Goal: Task Accomplishment & Management: Complete application form

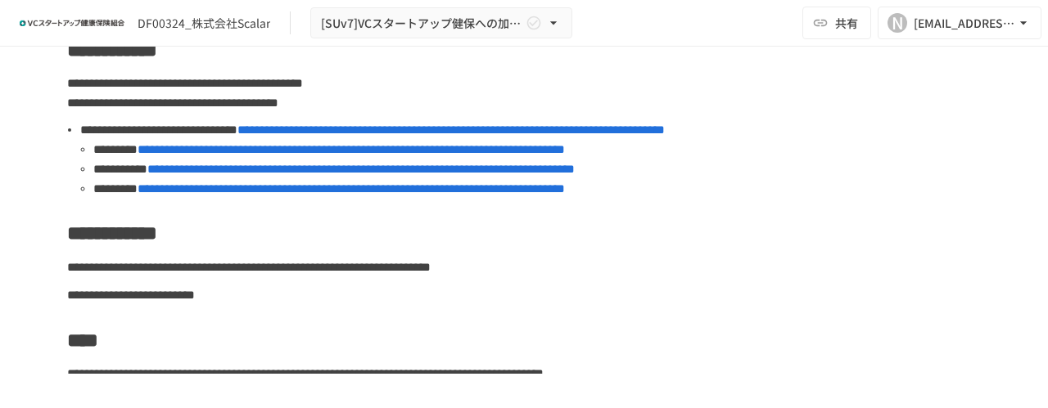
scroll to position [211, 0]
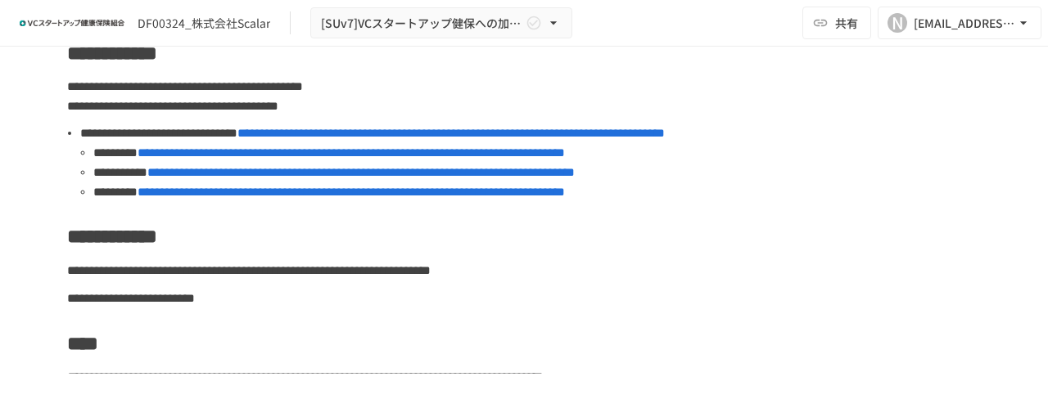
click at [518, 131] on span "**********" at bounding box center [450, 133] width 427 height 12
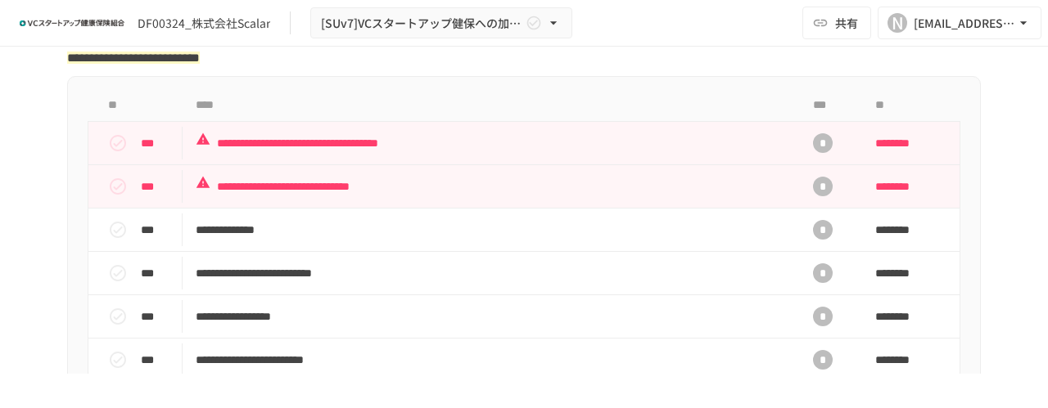
scroll to position [559, 0]
click at [813, 152] on div "*" at bounding box center [823, 143] width 20 height 20
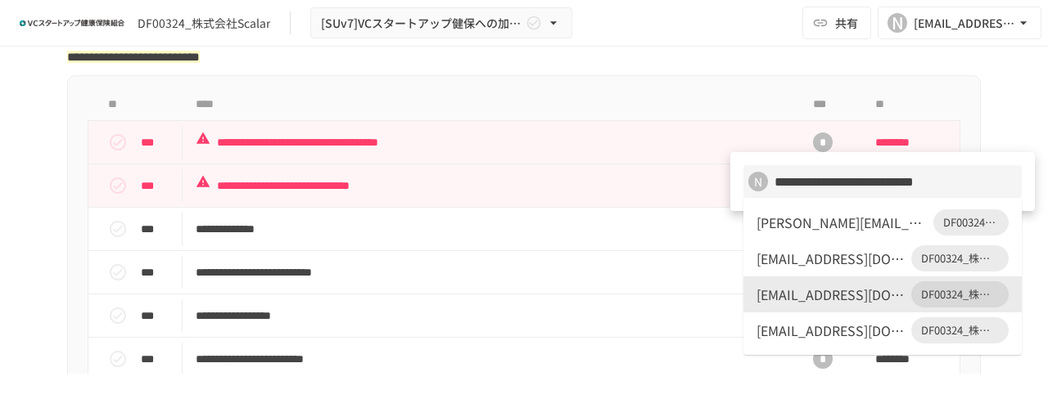
click at [720, 99] on div at bounding box center [524, 204] width 1048 height 408
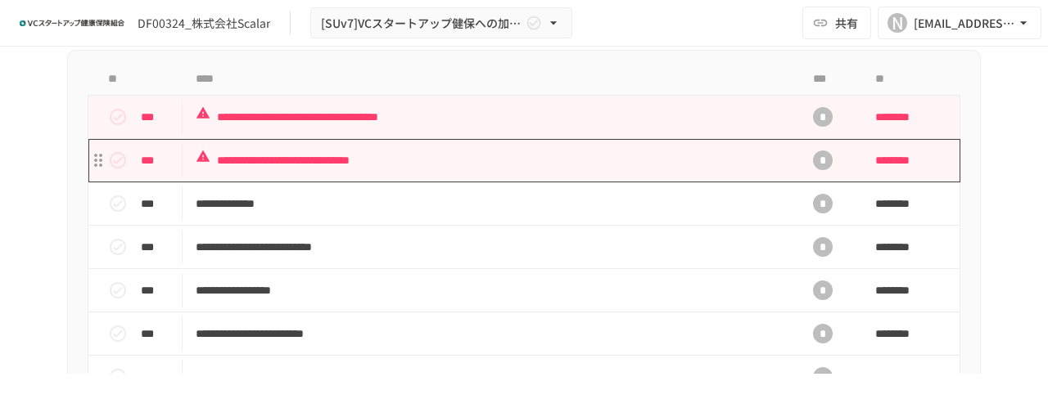
scroll to position [584, 0]
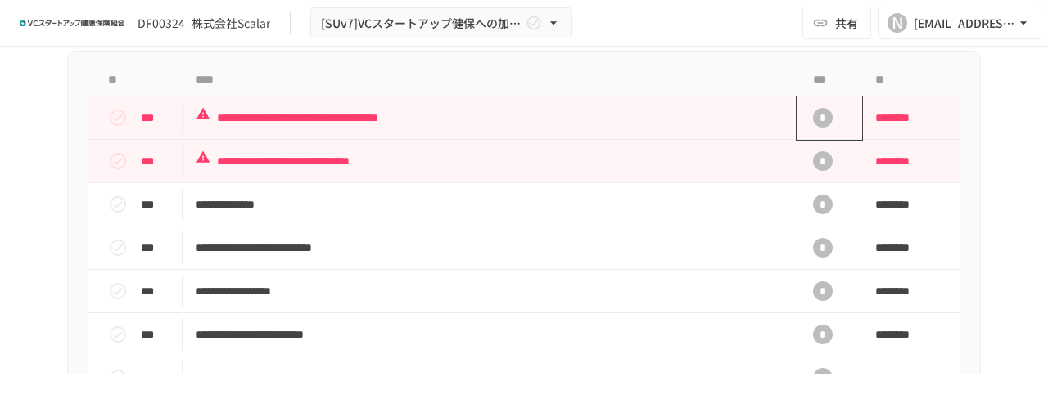
click at [817, 128] on div "*" at bounding box center [823, 118] width 20 height 20
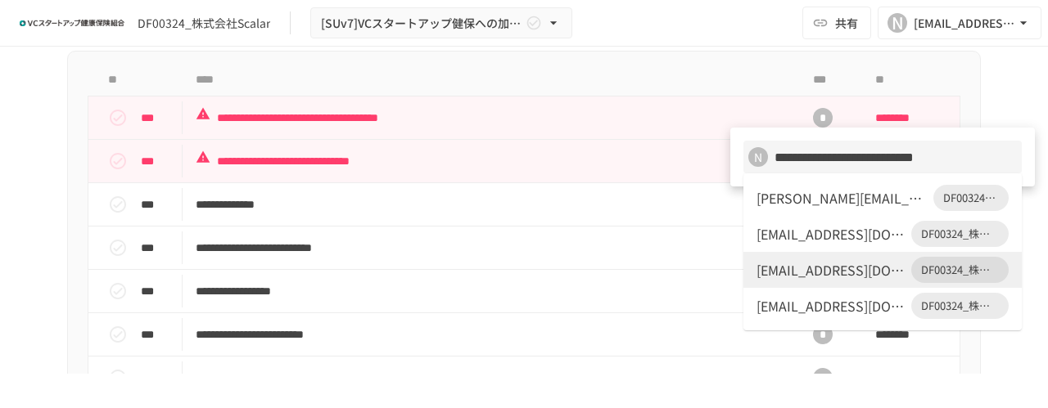
click at [772, 228] on div "[EMAIL_ADDRESS][DOMAIN_NAME]" at bounding box center [830, 234] width 148 height 20
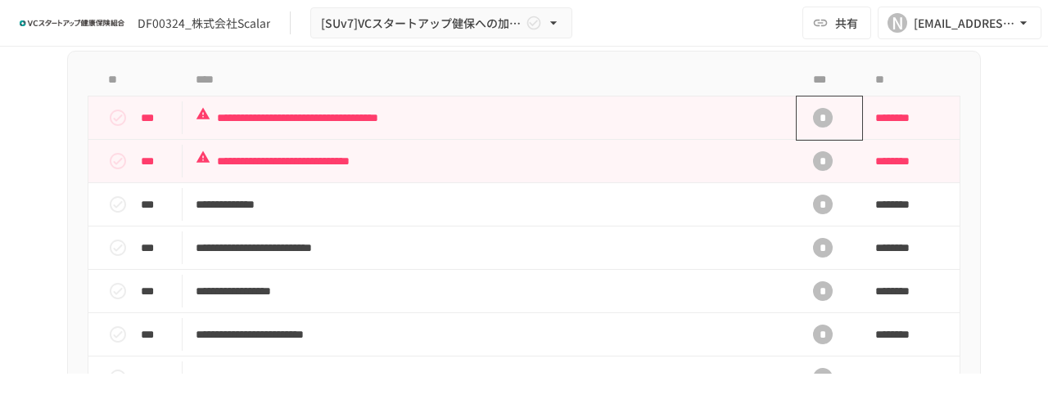
click at [814, 128] on div "*" at bounding box center [823, 118] width 20 height 20
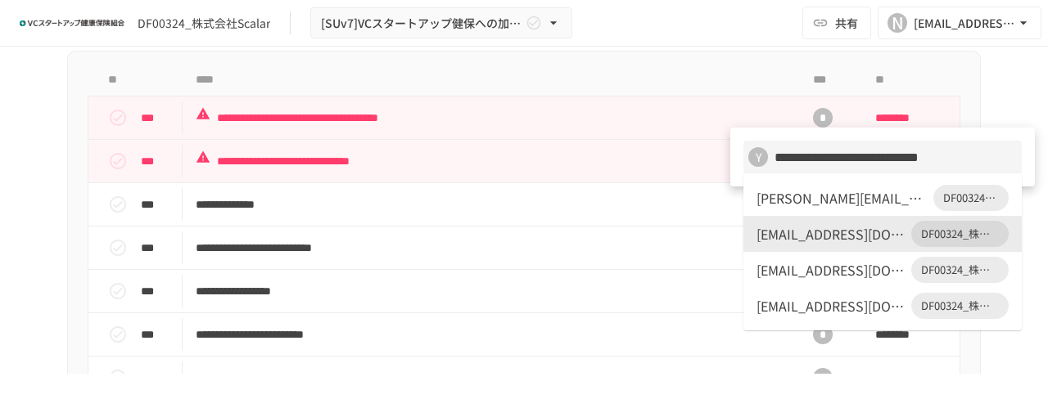
click at [746, 49] on div at bounding box center [524, 204] width 1048 height 408
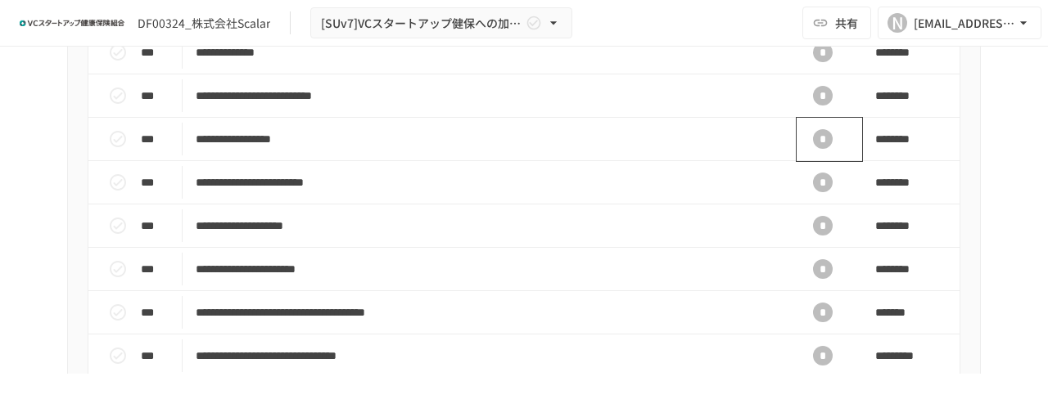
scroll to position [737, 0]
click at [818, 192] on div "*" at bounding box center [823, 182] width 20 height 20
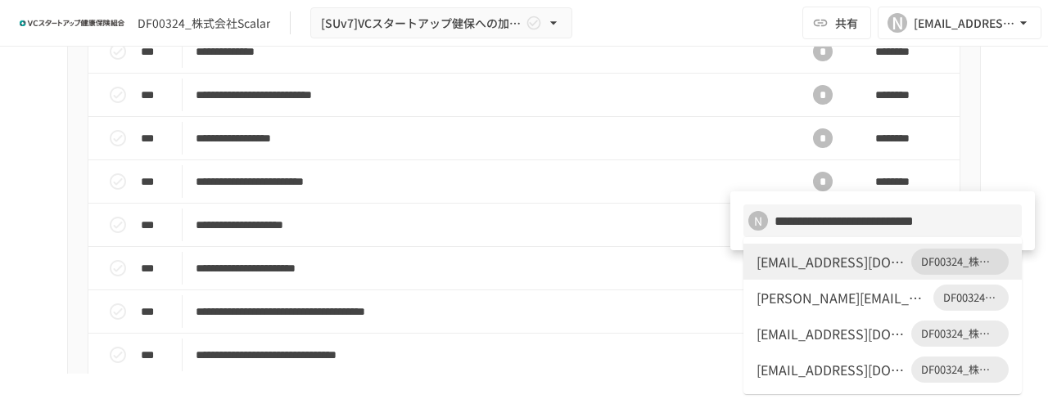
click at [817, 330] on div "[EMAIL_ADDRESS][DOMAIN_NAME]" at bounding box center [830, 334] width 148 height 20
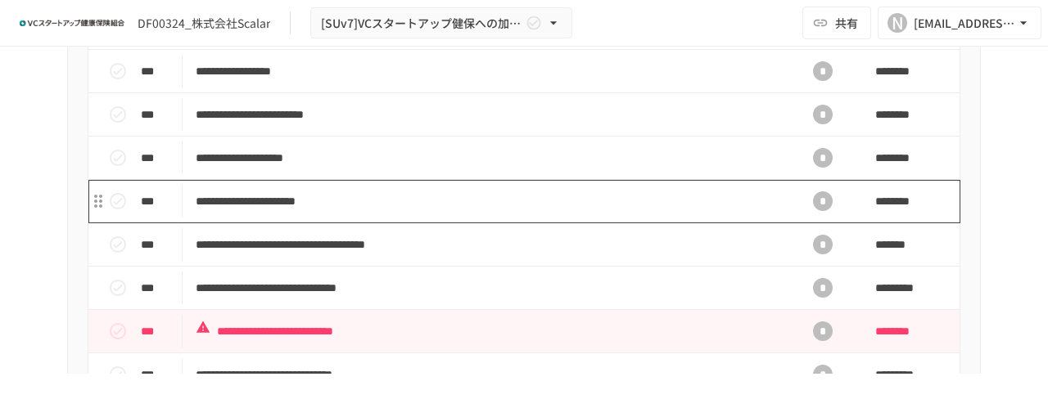
scroll to position [805, 0]
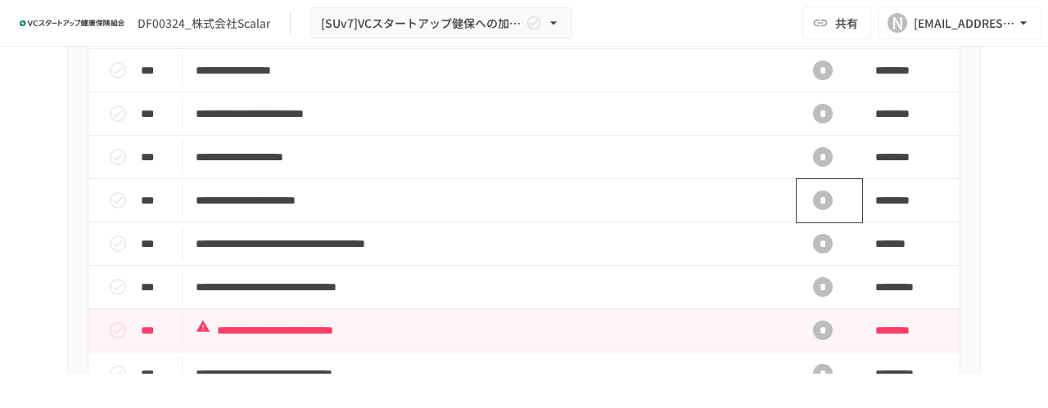
click at [815, 210] on div "*" at bounding box center [823, 201] width 20 height 20
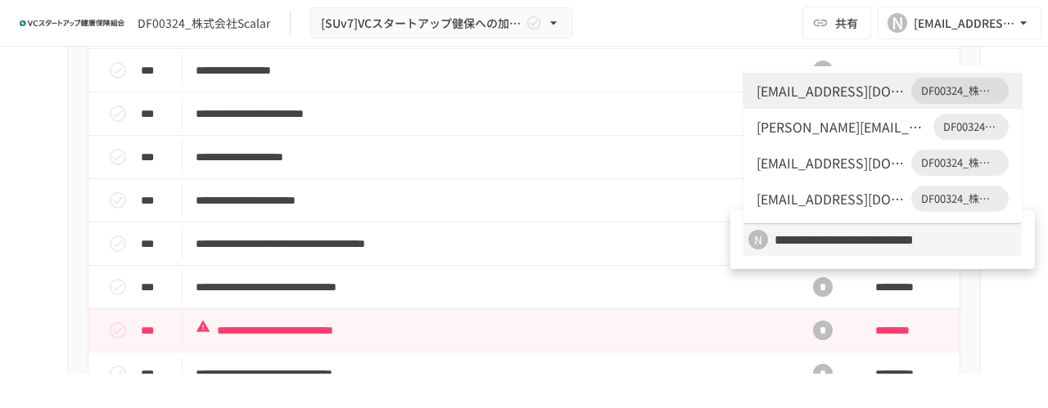
click at [779, 188] on li "[EMAIL_ADDRESS][DOMAIN_NAME] DF00324_株式会社Scalar" at bounding box center [882, 199] width 278 height 36
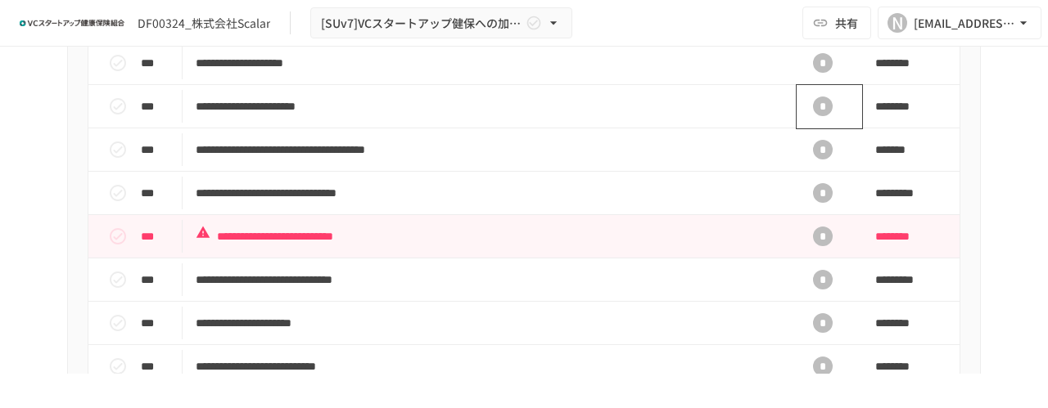
scroll to position [900, 0]
click at [820, 159] on div "*" at bounding box center [823, 149] width 20 height 20
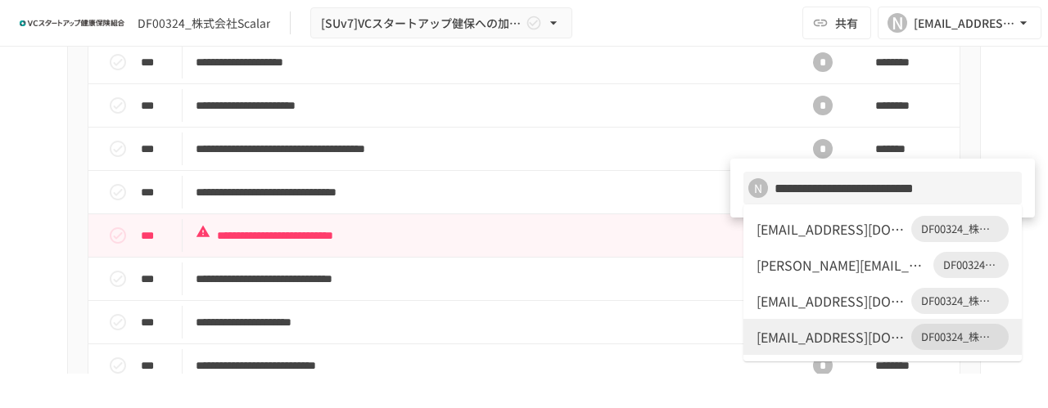
click at [820, 233] on div "[EMAIL_ADDRESS][DOMAIN_NAME]" at bounding box center [830, 229] width 148 height 20
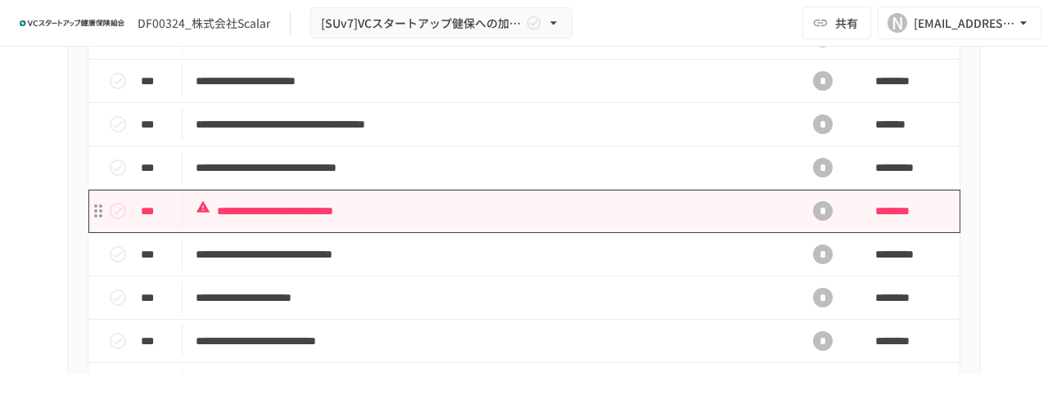
scroll to position [925, 0]
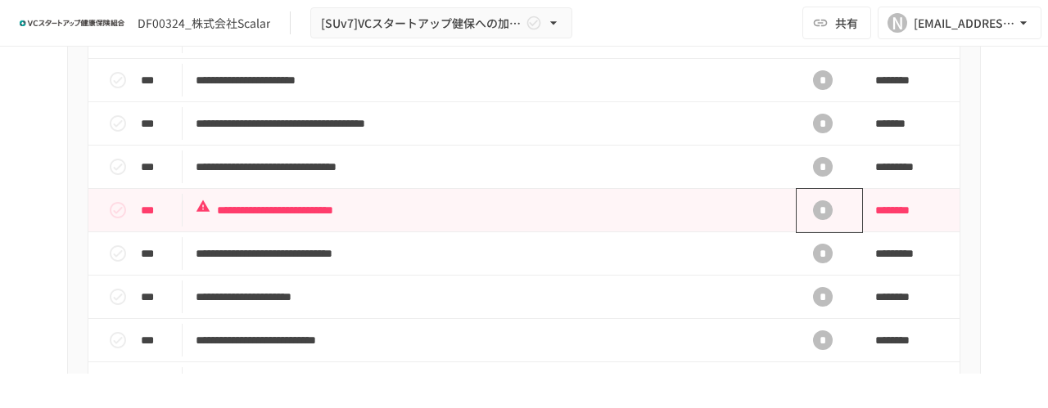
click at [827, 227] on div "*" at bounding box center [822, 210] width 52 height 33
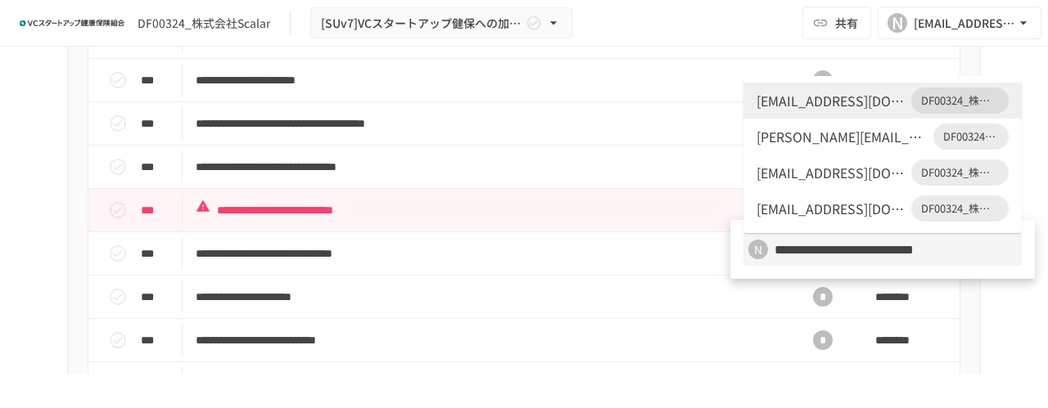
click at [802, 142] on div "[PERSON_NAME][EMAIL_ADDRESS][DOMAIN_NAME]" at bounding box center [841, 137] width 170 height 20
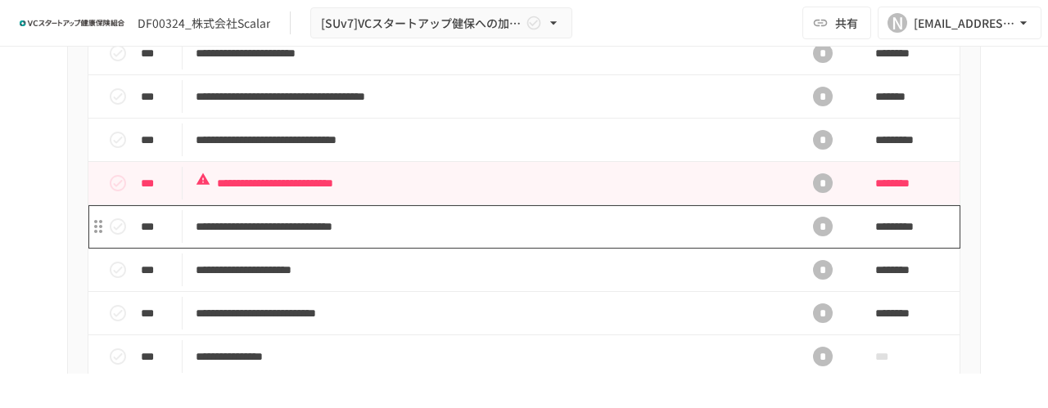
scroll to position [956, 0]
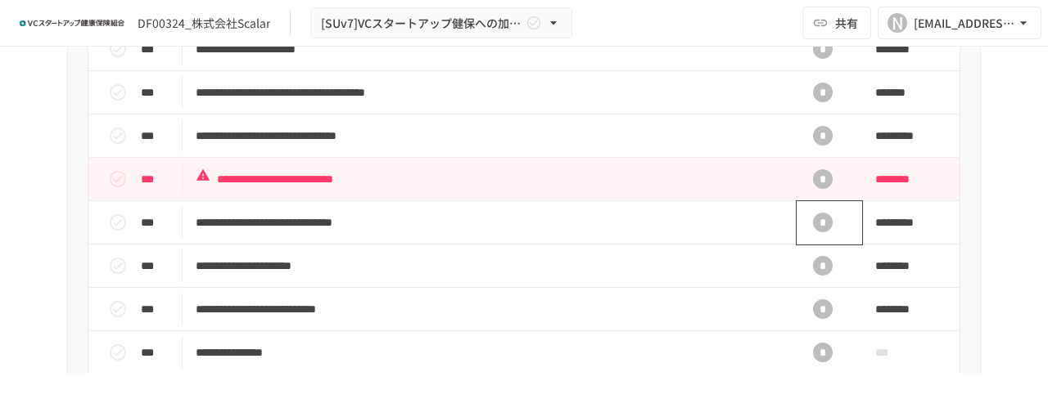
click at [813, 232] on div "*" at bounding box center [823, 223] width 20 height 20
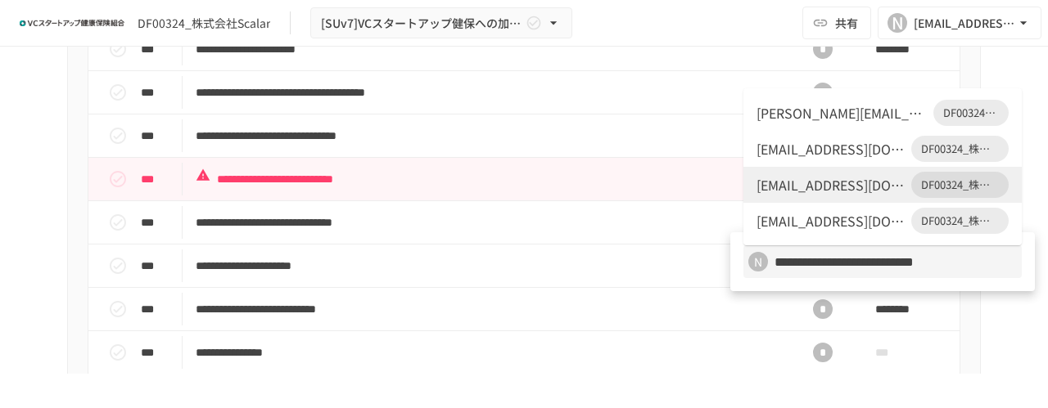
click at [797, 218] on div "[EMAIL_ADDRESS][DOMAIN_NAME]" at bounding box center [830, 221] width 148 height 20
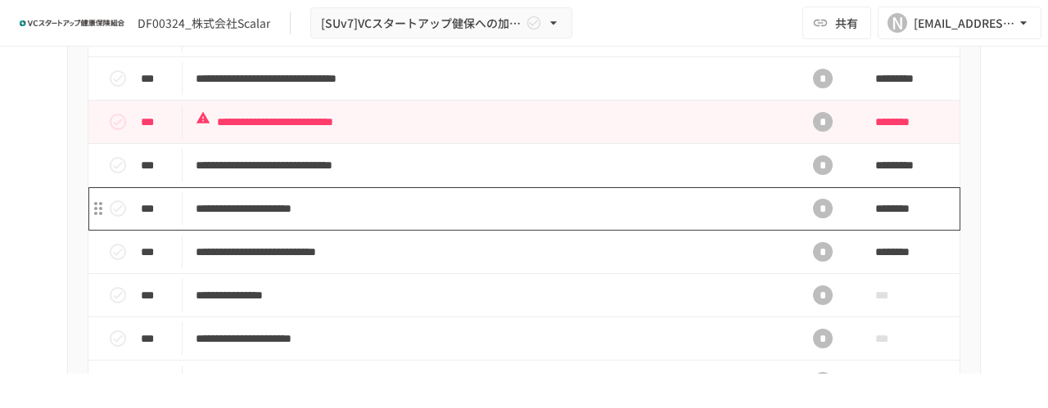
scroll to position [1014, 0]
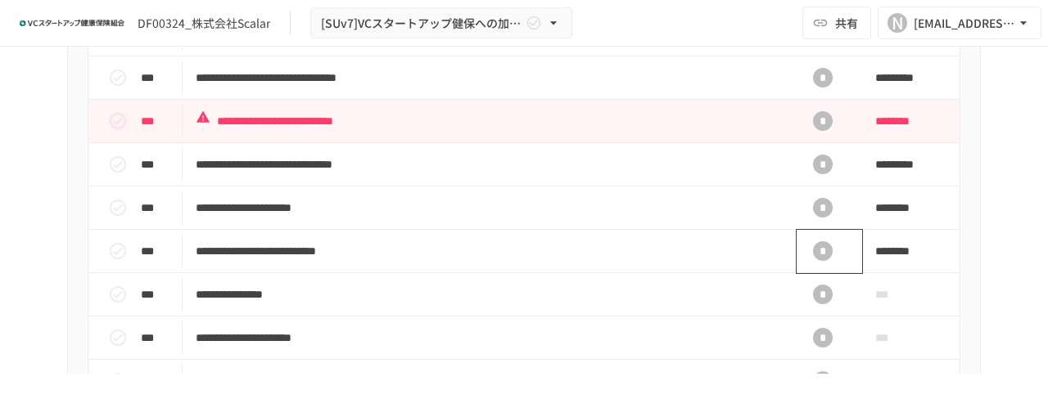
click at [817, 261] on div "*" at bounding box center [823, 251] width 20 height 20
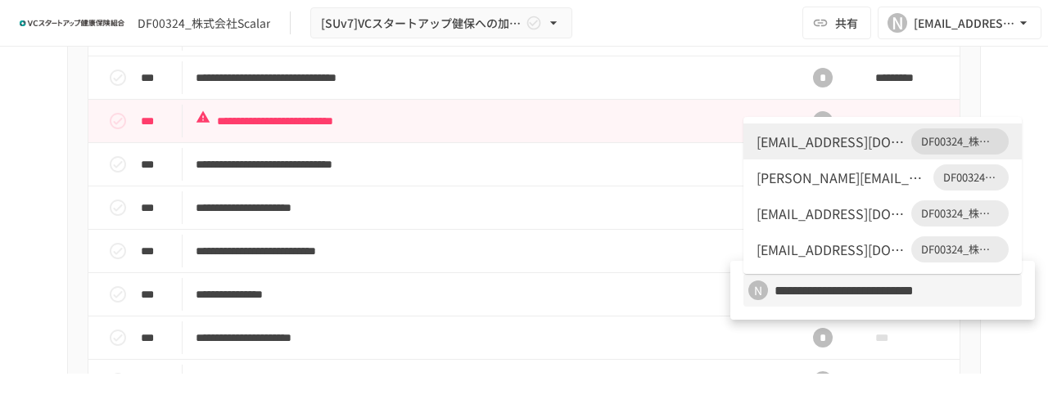
click at [832, 215] on div "[EMAIL_ADDRESS][DOMAIN_NAME]" at bounding box center [830, 214] width 148 height 20
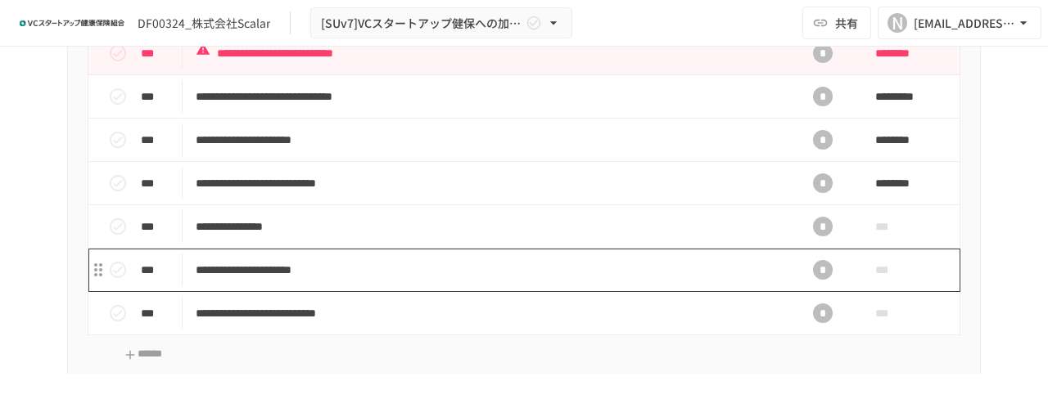
scroll to position [1084, 0]
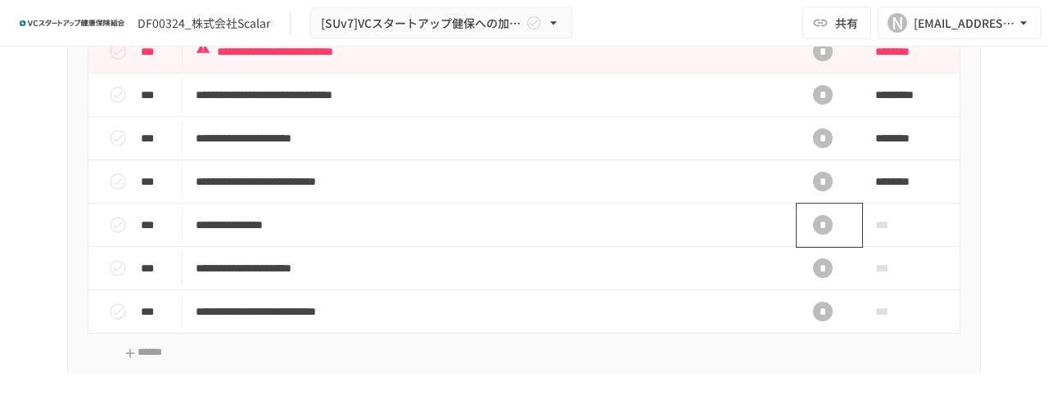
click at [818, 235] on div "*" at bounding box center [823, 225] width 20 height 20
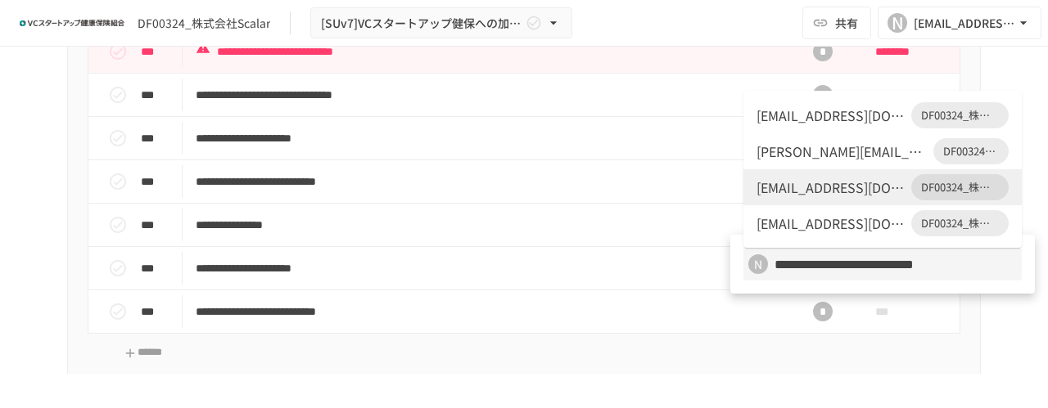
click at [769, 144] on div "[PERSON_NAME][EMAIL_ADDRESS][DOMAIN_NAME]" at bounding box center [841, 152] width 170 height 20
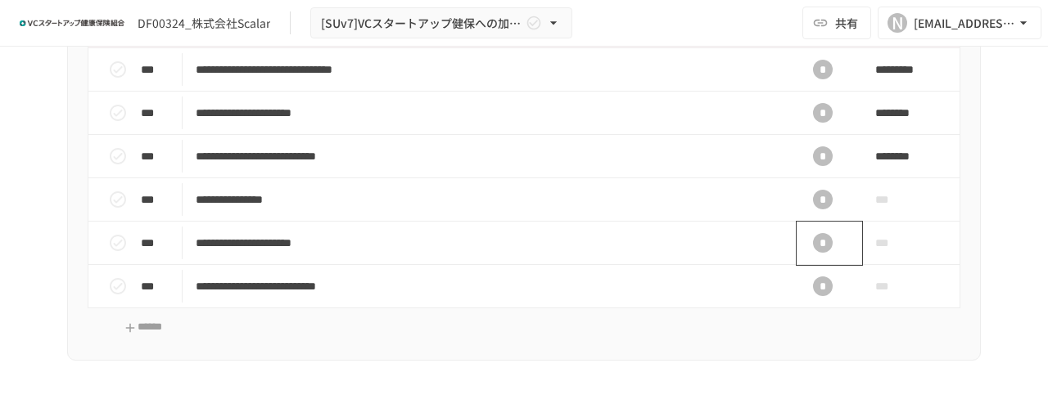
scroll to position [1110, 0]
click at [814, 295] on div "*" at bounding box center [823, 286] width 20 height 20
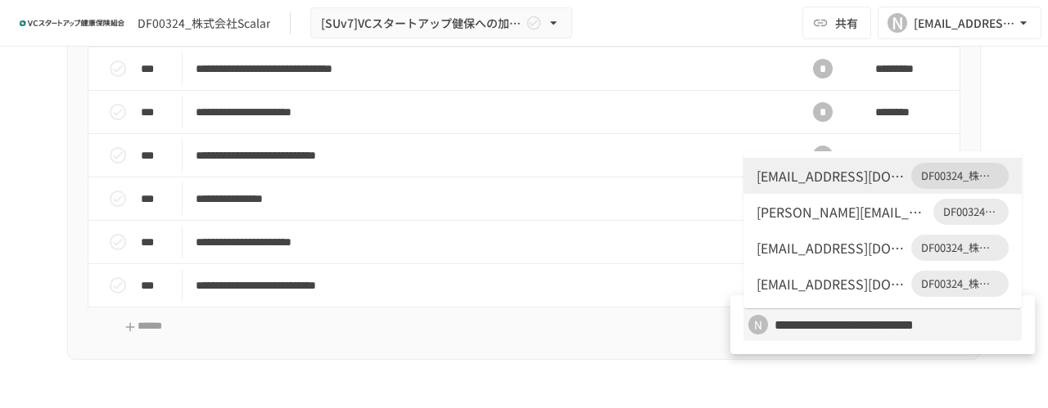
click at [794, 241] on div "[EMAIL_ADDRESS][DOMAIN_NAME]" at bounding box center [830, 248] width 148 height 20
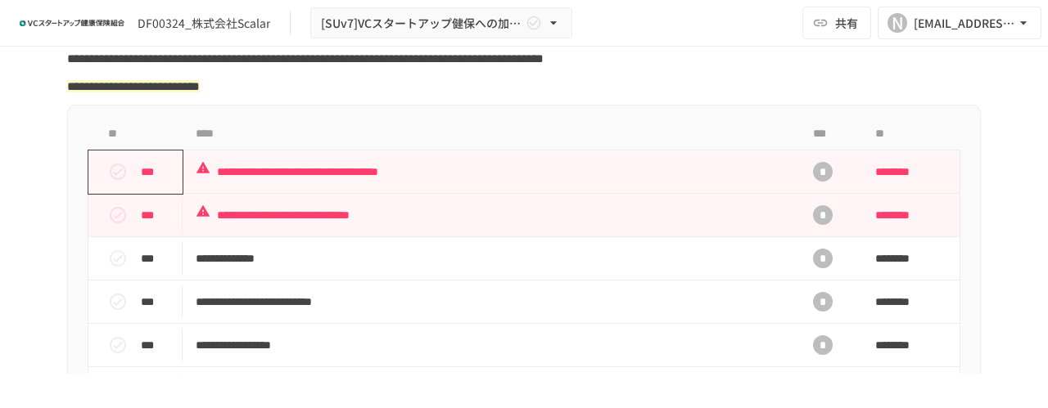
scroll to position [530, 0]
click at [110, 181] on icon "status" at bounding box center [118, 171] width 20 height 20
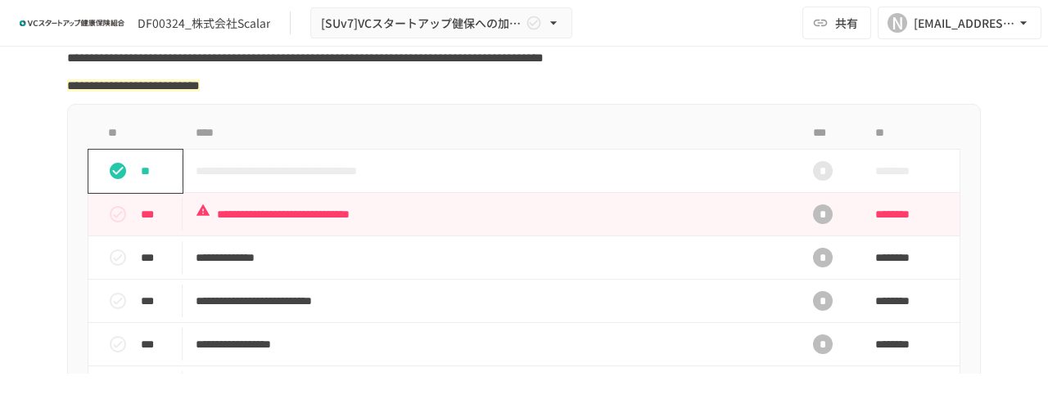
click at [110, 181] on icon "status" at bounding box center [118, 171] width 20 height 20
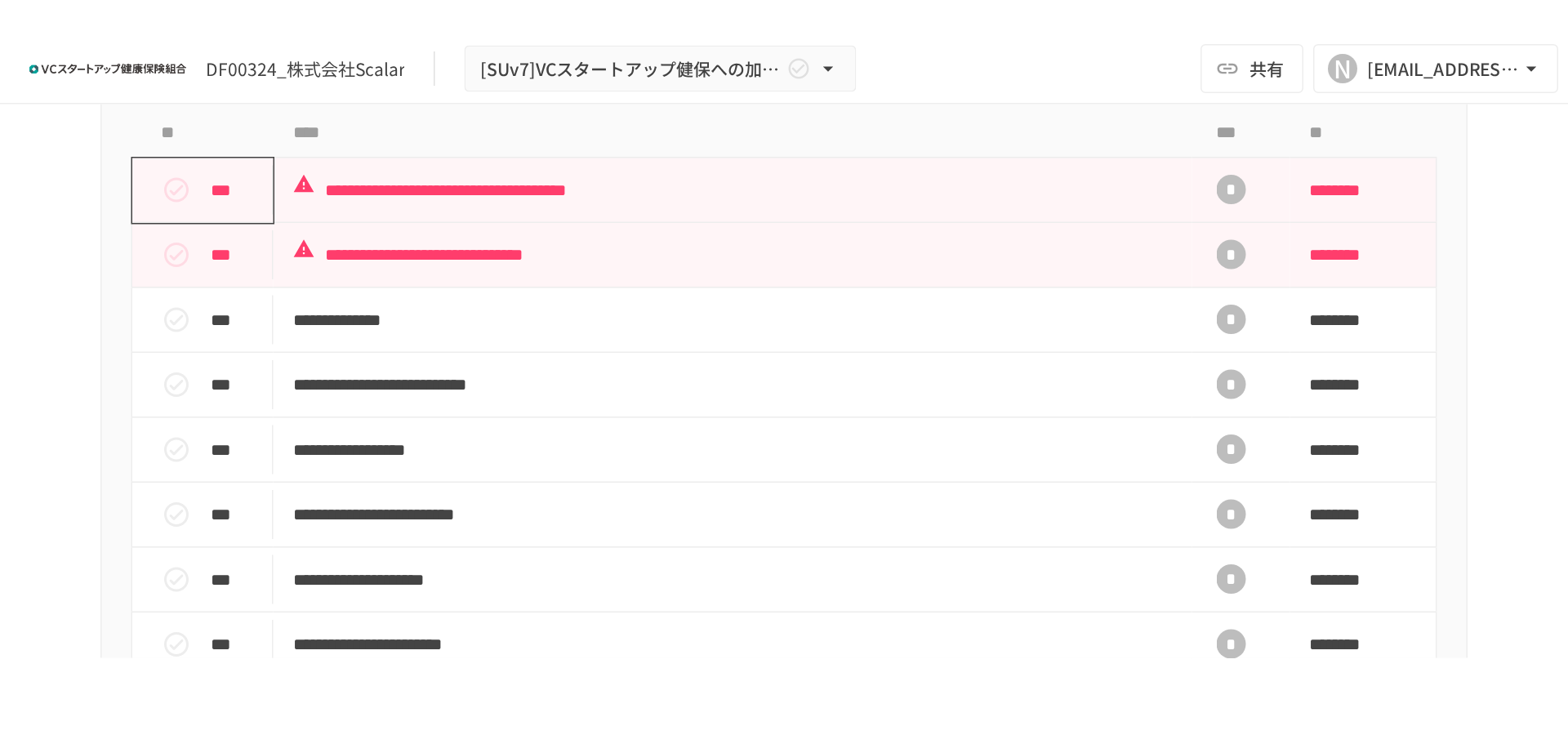
scroll to position [596, 0]
